Goal: Information Seeking & Learning: Learn about a topic

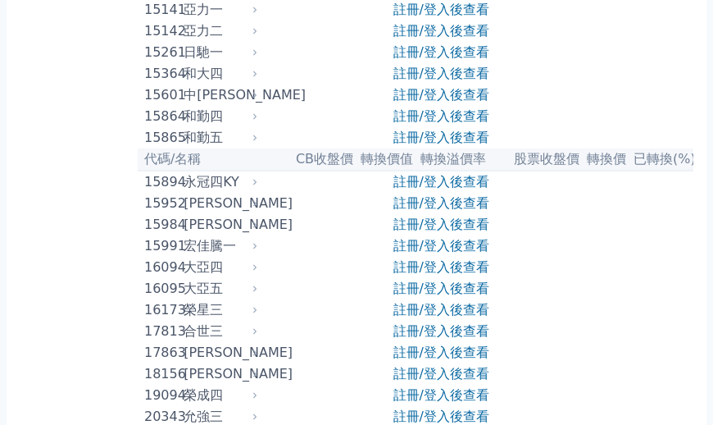
scroll to position [634, 0]
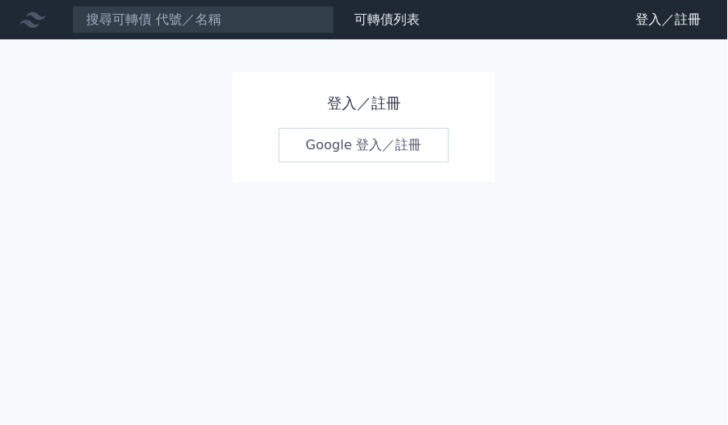
click at [379, 144] on link "Google 登入／註冊" at bounding box center [364, 145] width 171 height 34
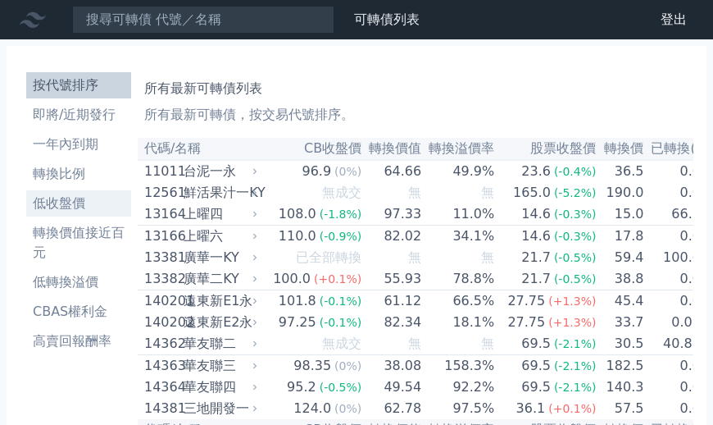
click at [131, 193] on li "低收盤價" at bounding box center [78, 203] width 105 height 20
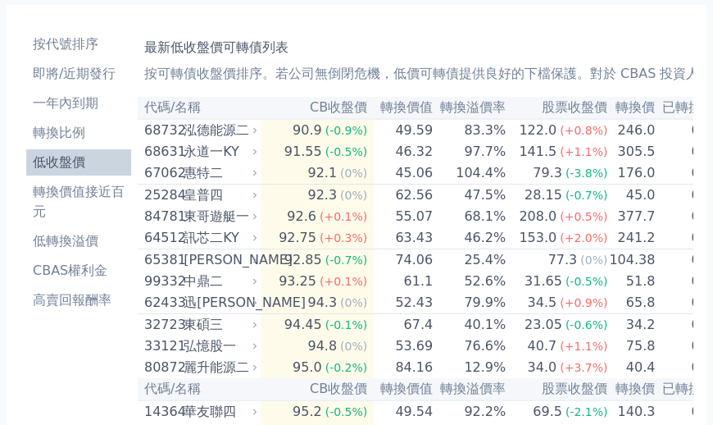
scroll to position [36, 0]
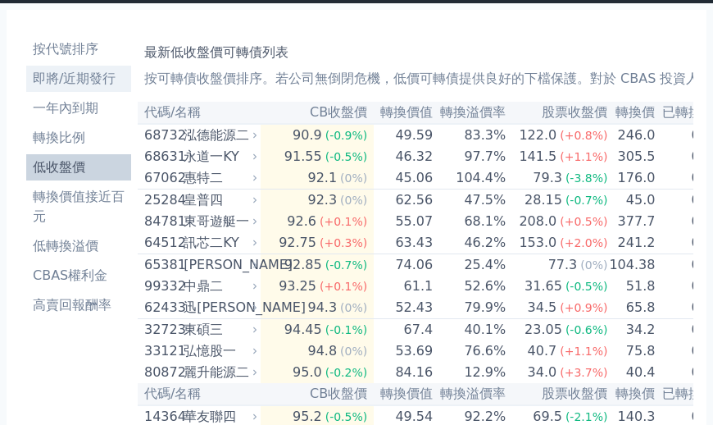
click at [52, 69] on li "即將/近期發行" at bounding box center [78, 79] width 105 height 20
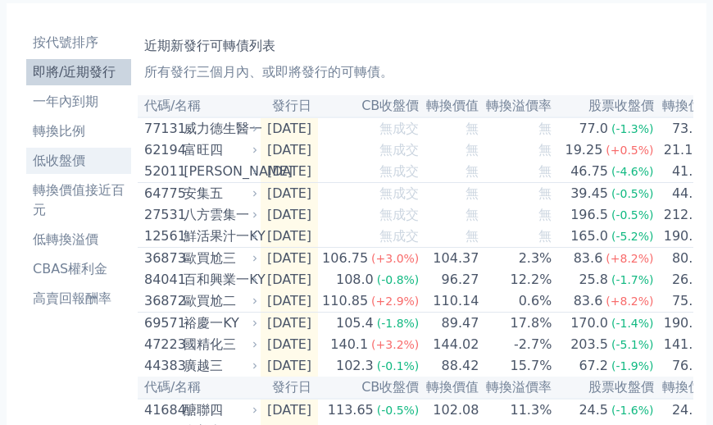
scroll to position [36, 0]
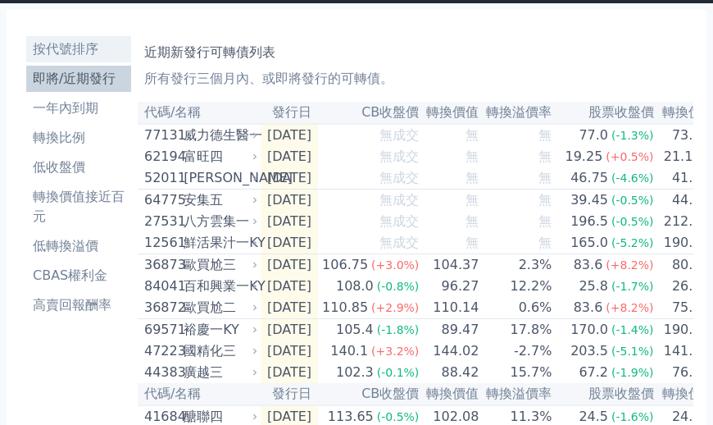
click at [53, 39] on li "按代號排序" at bounding box center [78, 49] width 105 height 20
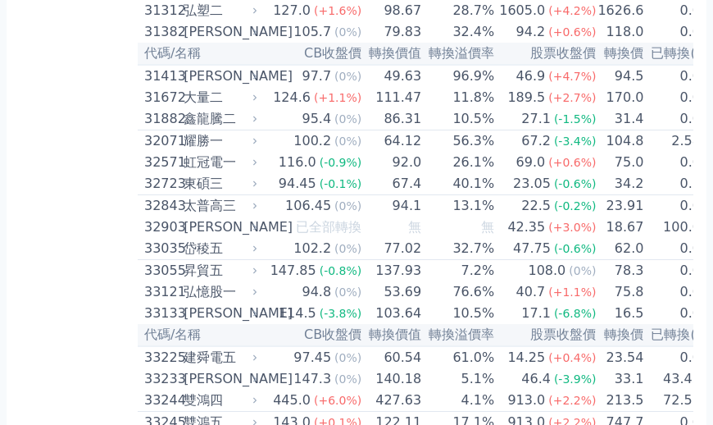
scroll to position [2659, 0]
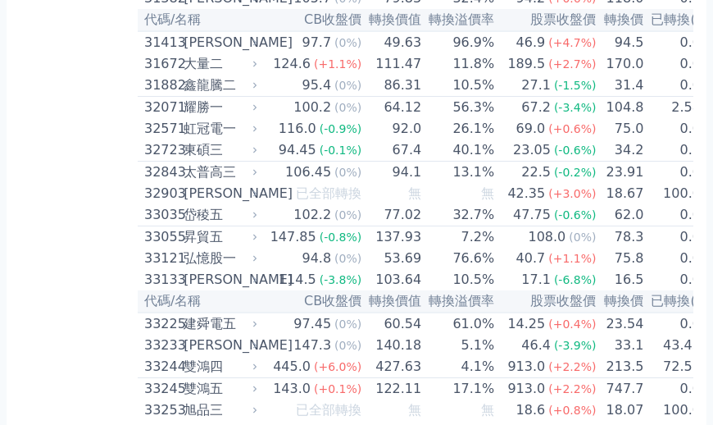
click at [270, 74] on div "124.6" at bounding box center [292, 64] width 44 height 20
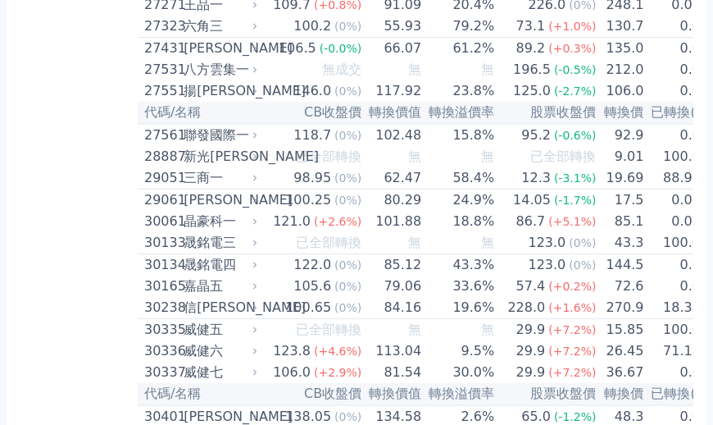
scroll to position [2004, 0]
